Goal: Check status: Check status

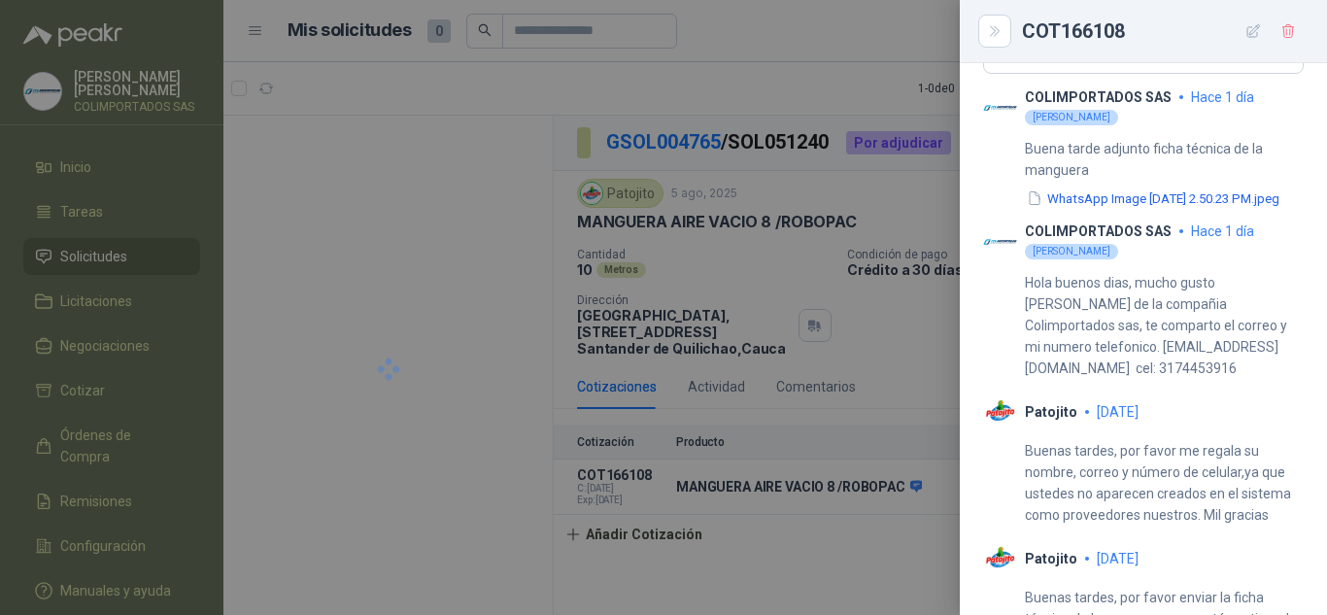
scroll to position [1105, 0]
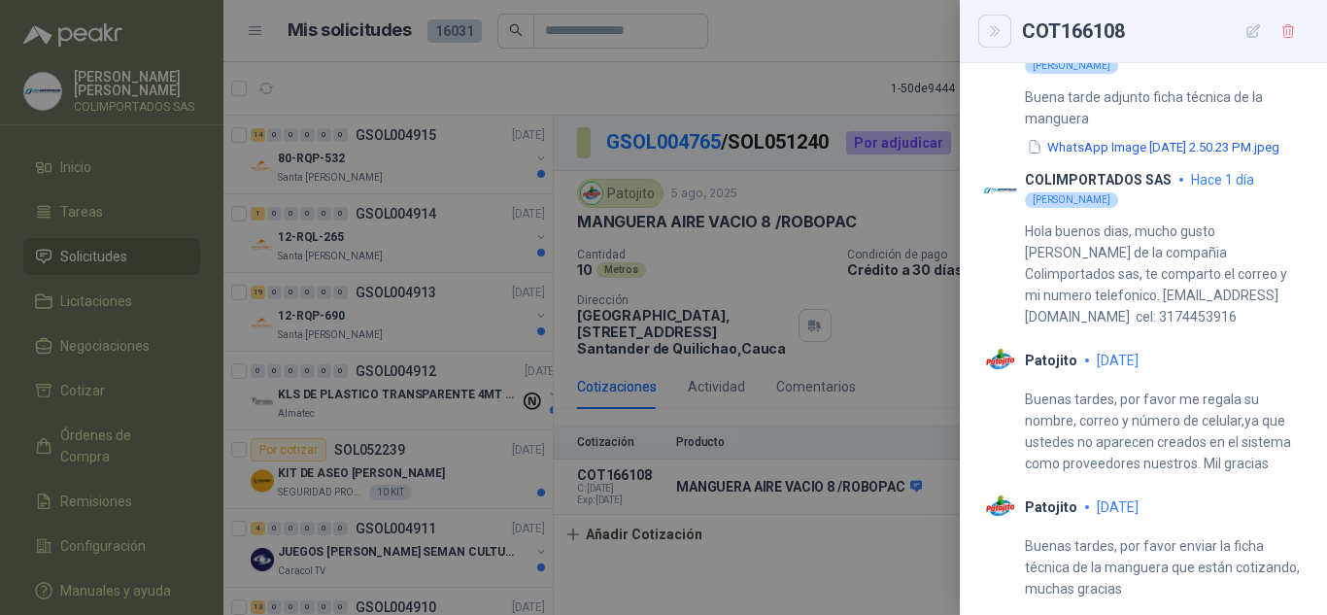
click at [1001, 38] on icon "Close" at bounding box center [995, 31] width 17 height 17
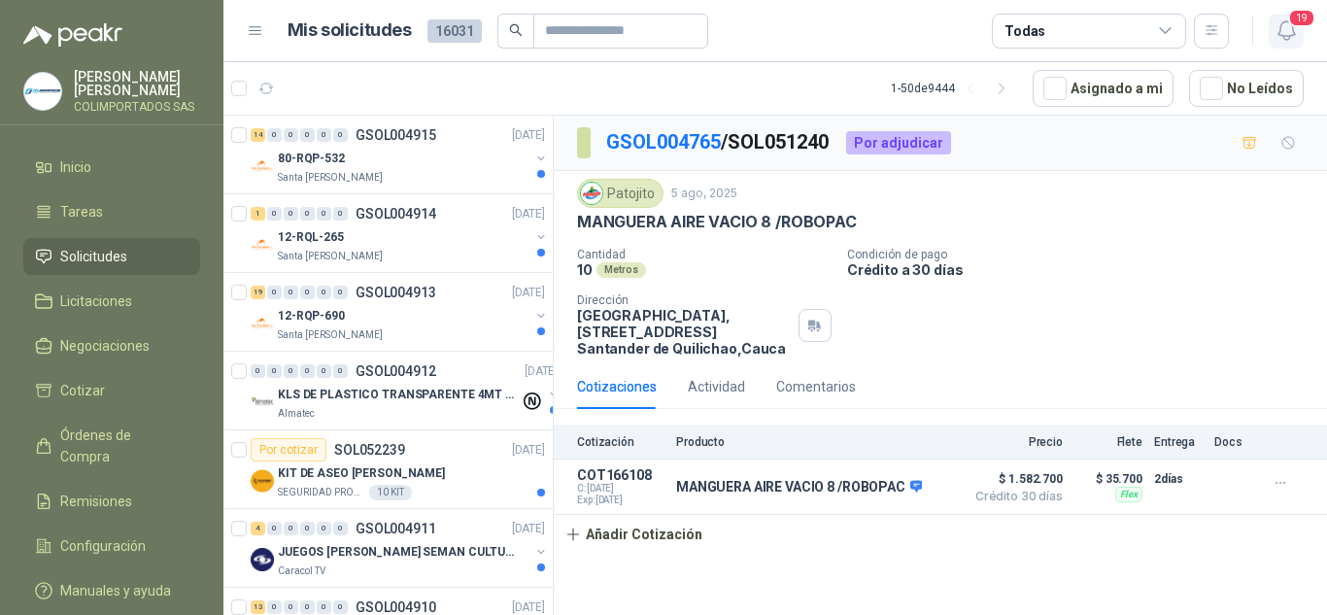
click at [1291, 30] on icon "button" at bounding box center [1286, 30] width 24 height 24
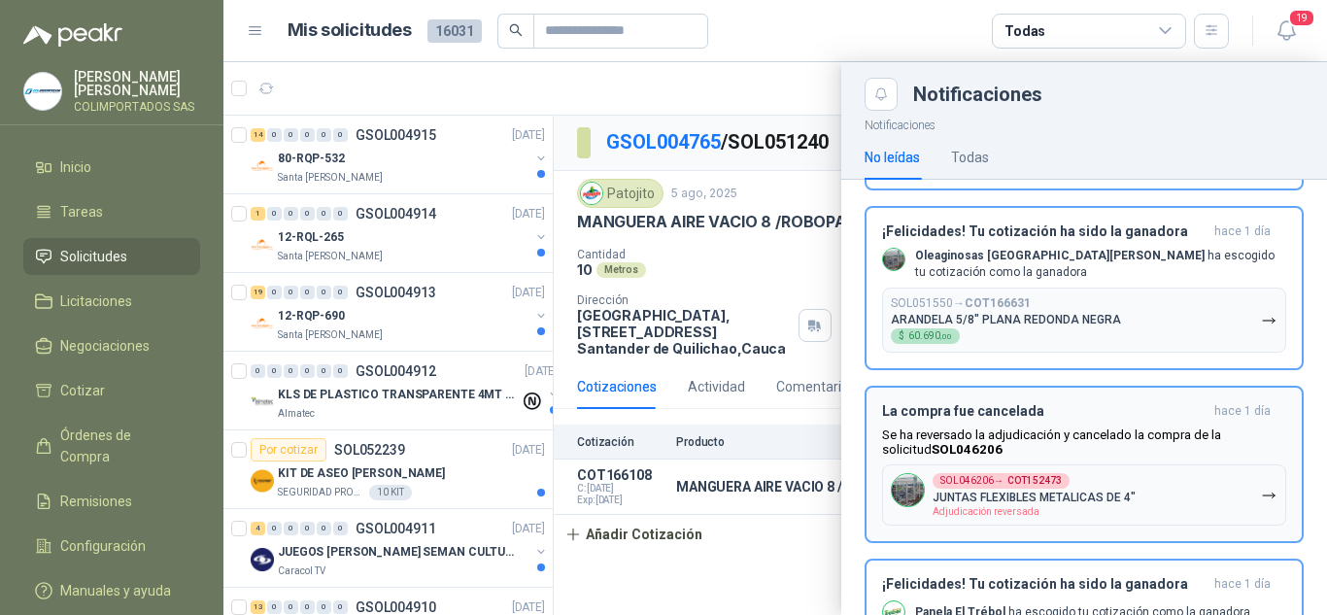
scroll to position [0, 0]
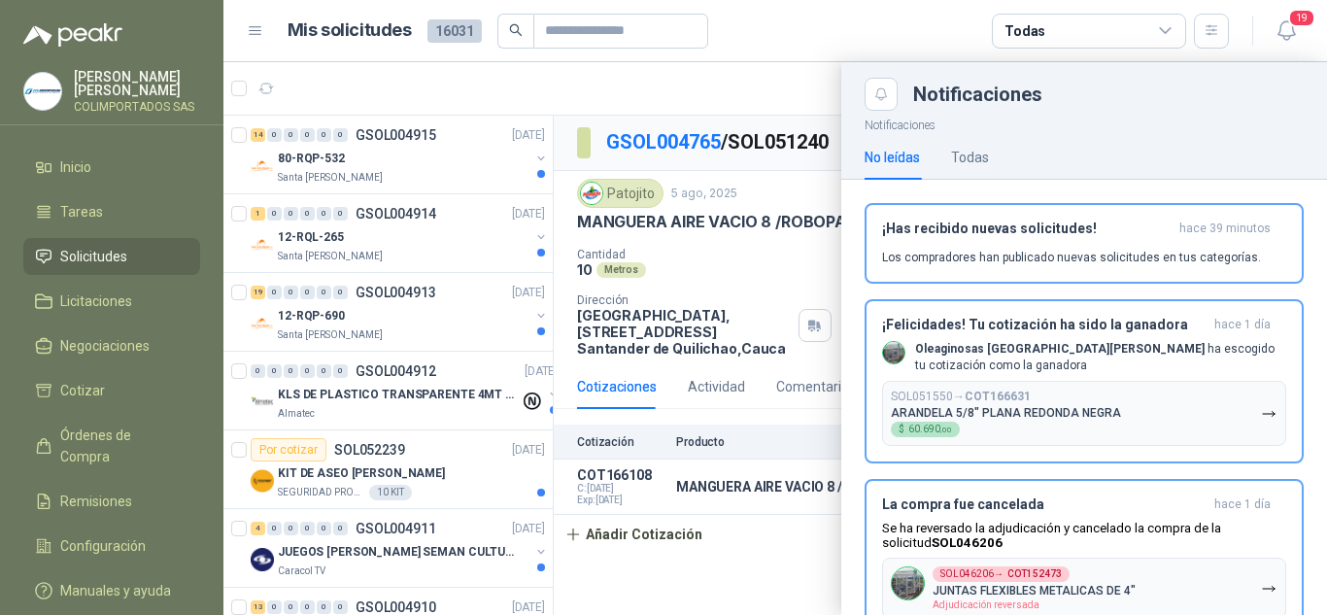
click at [710, 576] on div at bounding box center [774, 338] width 1103 height 553
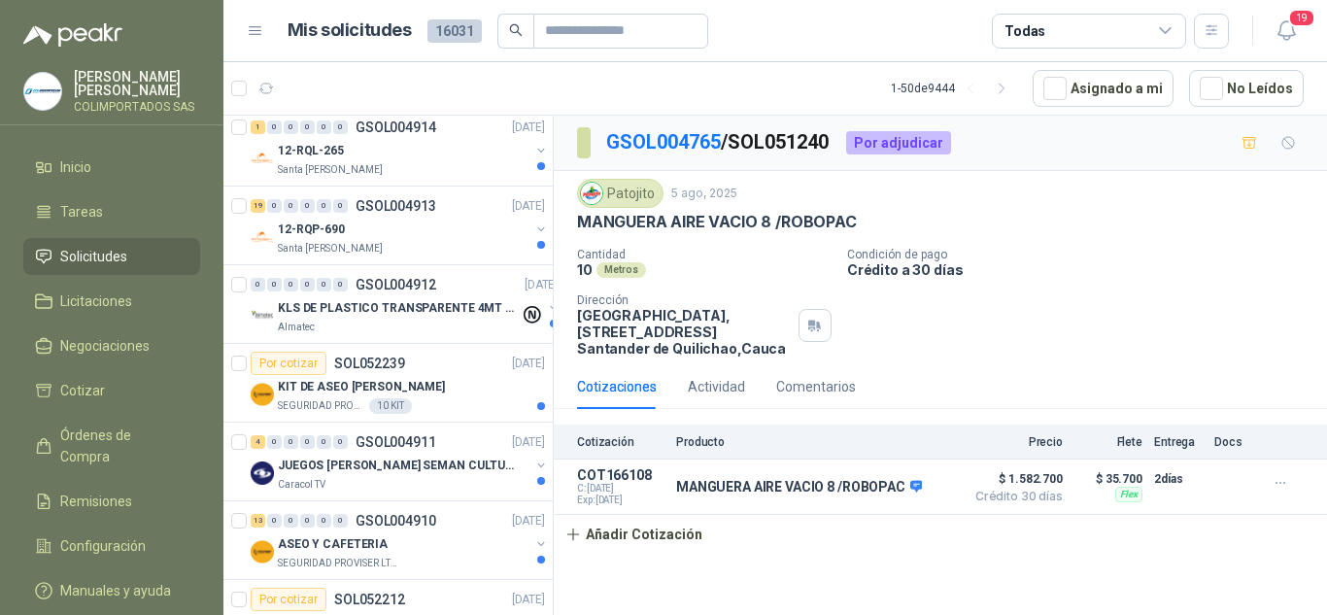
scroll to position [81, 0]
